Goal: Information Seeking & Learning: Learn about a topic

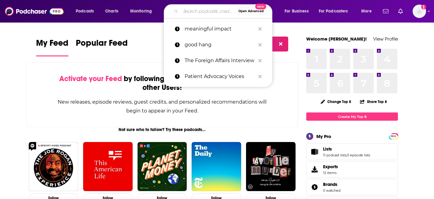
click at [188, 10] on input "Search podcasts, credits, & more..." at bounding box center [208, 11] width 55 height 10
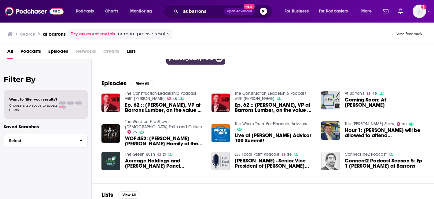
scroll to position [72, 0]
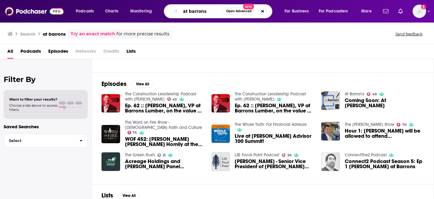
click at [207, 10] on input "at barrons" at bounding box center [202, 11] width 43 height 10
type input "at [PERSON_NAME]"
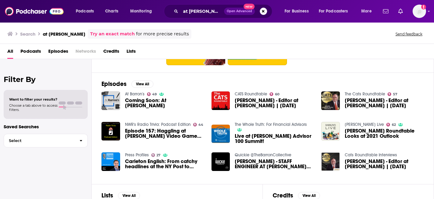
click at [138, 103] on span "Coming Soon: At [PERSON_NAME]" at bounding box center [164, 103] width 79 height 10
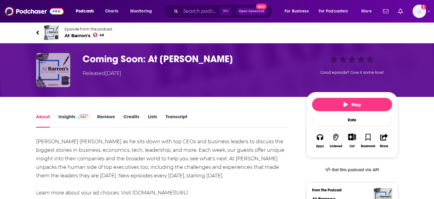
click at [66, 64] on img "Coming Soon: At Barron’s" at bounding box center [53, 70] width 34 height 34
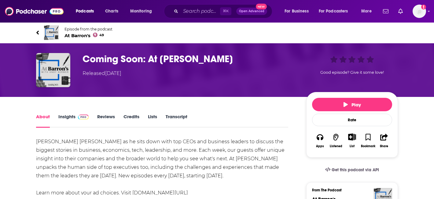
click at [83, 28] on span "Episode from the podcast" at bounding box center [88, 29] width 48 height 5
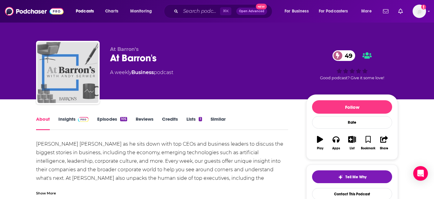
click at [75, 52] on img "At Barron's" at bounding box center [67, 72] width 61 height 61
